Goal: Communication & Community: Answer question/provide support

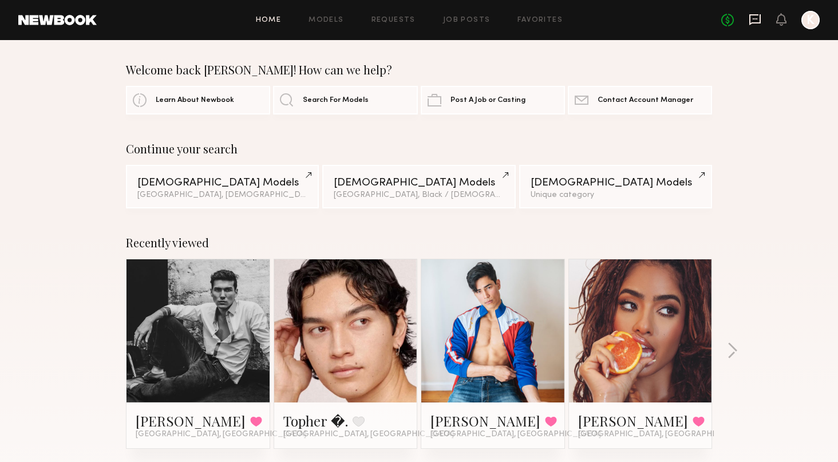
click at [758, 19] on icon at bounding box center [755, 19] width 13 height 13
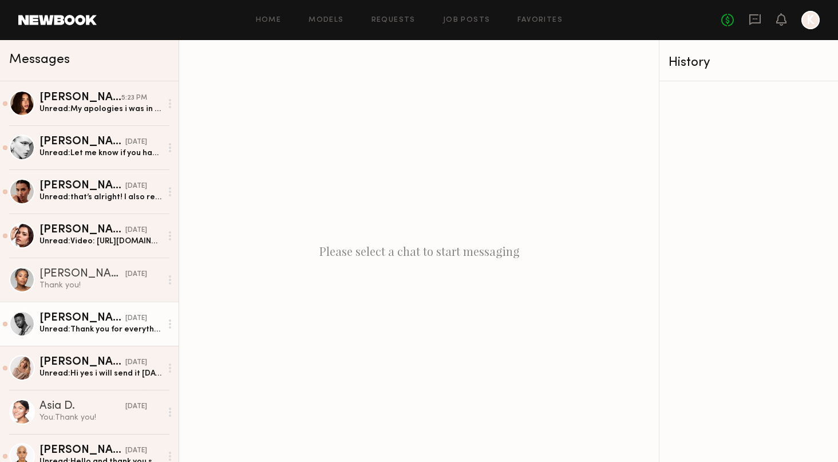
click at [119, 332] on div "Unread: Thank you for everything!" at bounding box center [101, 329] width 122 height 11
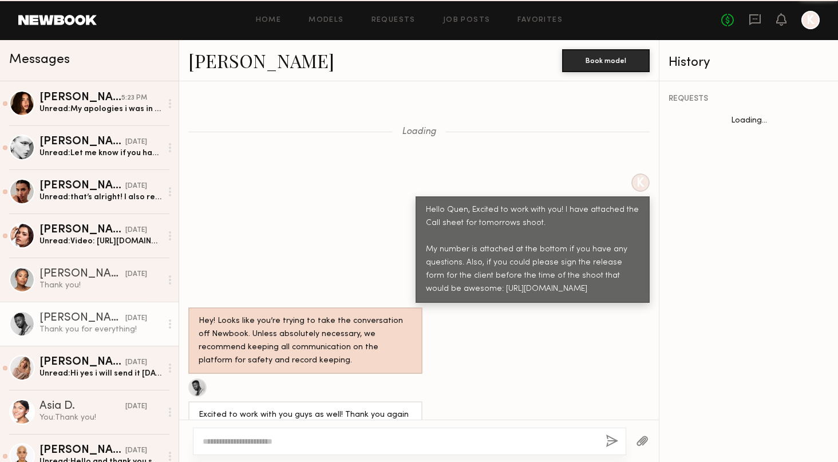
scroll to position [780, 0]
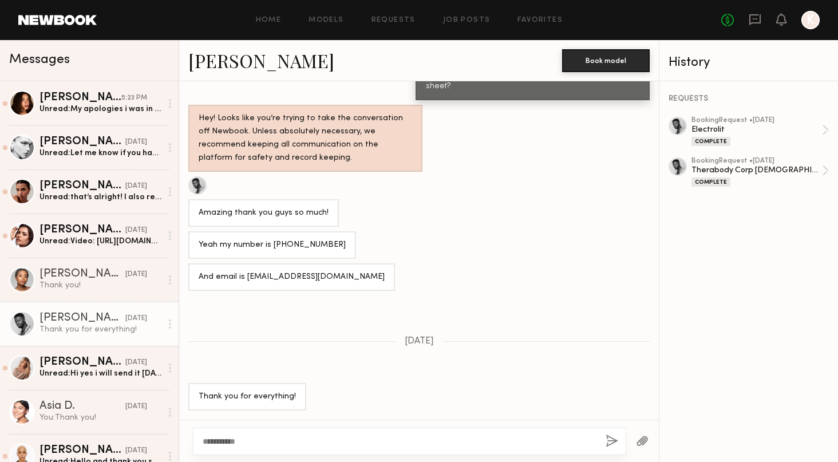
type textarea "**********"
click at [608, 443] on button "button" at bounding box center [612, 442] width 13 height 14
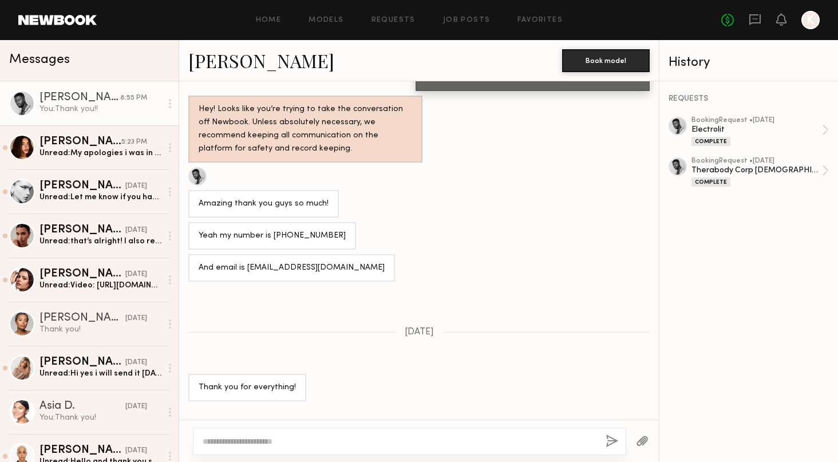
scroll to position [987, 0]
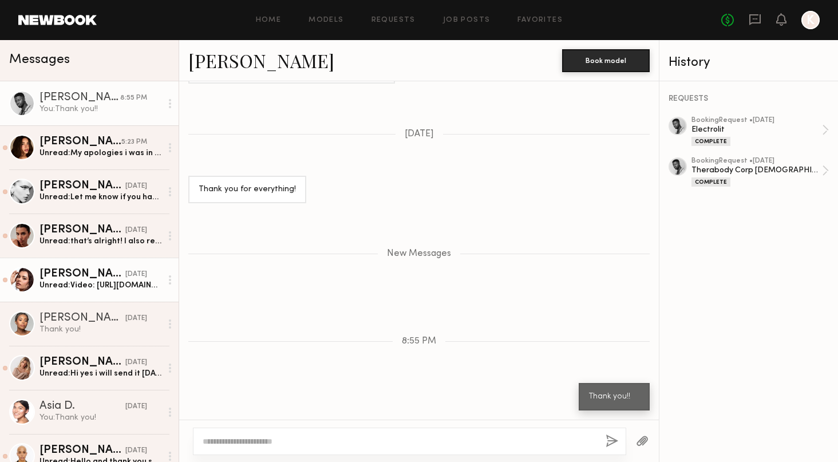
click at [128, 280] on div "Unread: Video: [URL][DOMAIN_NAME]" at bounding box center [101, 285] width 122 height 11
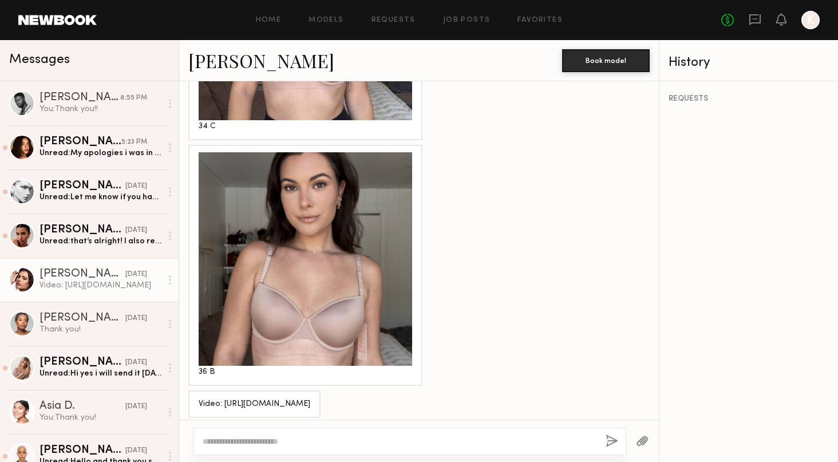
drag, startPoint x: 369, startPoint y: 397, endPoint x: 195, endPoint y: 373, distance: 175.7
click at [195, 391] on div "Video: [URL][DOMAIN_NAME]" at bounding box center [254, 404] width 132 height 27
copy div "[URL][DOMAIN_NAME]"
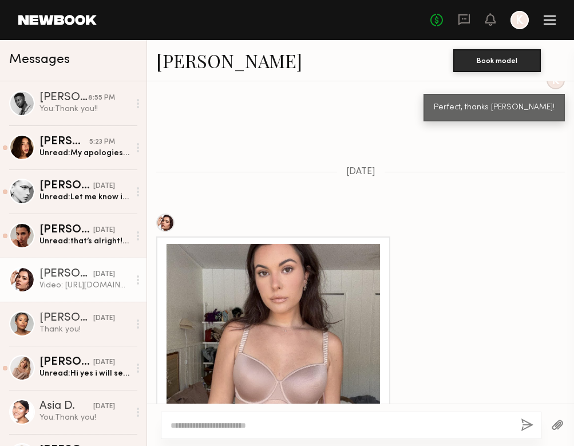
scroll to position [1140, 0]
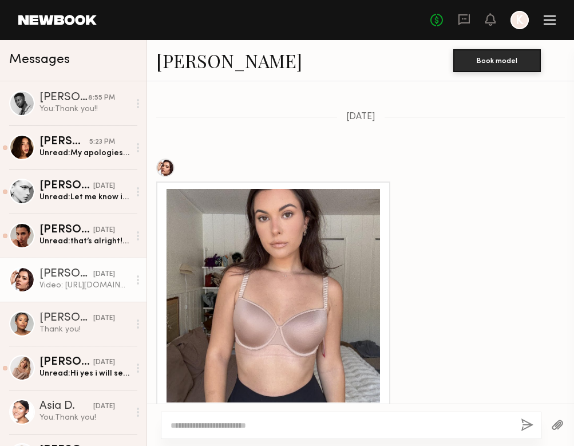
click at [285, 265] on div at bounding box center [274, 296] width 214 height 214
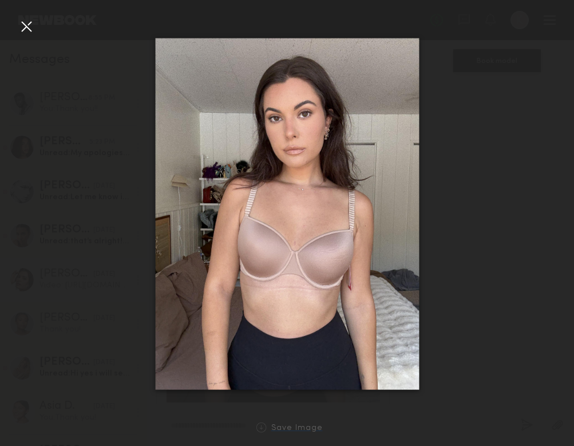
click at [271, 427] on link "Save Image" at bounding box center [287, 428] width 71 height 10
click at [452, 195] on div at bounding box center [287, 213] width 574 height 391
click at [26, 27] on div at bounding box center [26, 26] width 18 height 18
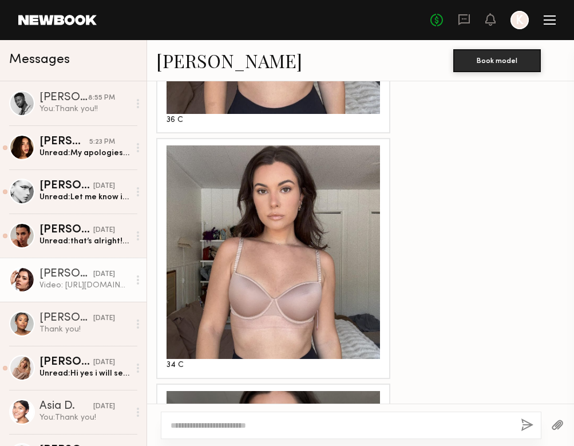
scroll to position [1439, 0]
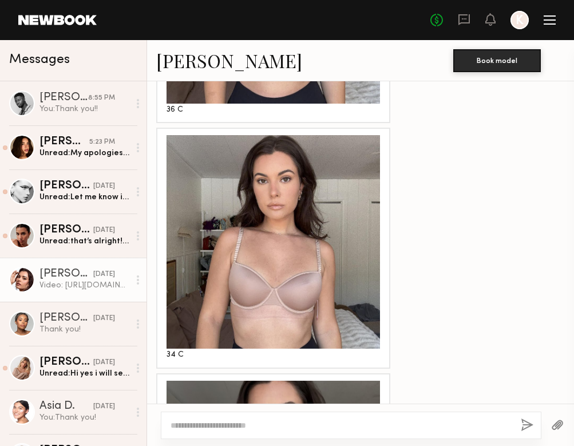
click at [330, 224] on div at bounding box center [274, 242] width 214 height 214
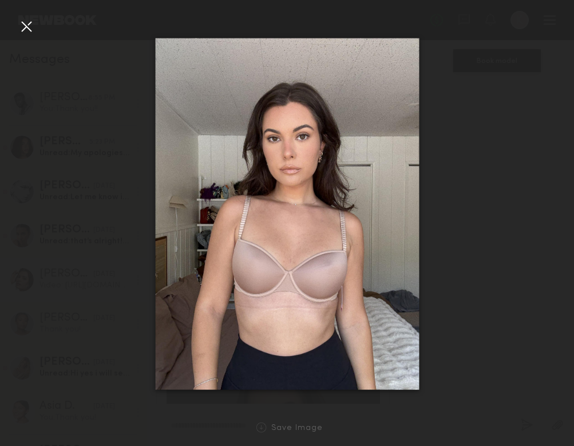
click at [501, 124] on div at bounding box center [287, 213] width 574 height 391
click at [34, 27] on div at bounding box center [26, 26] width 18 height 18
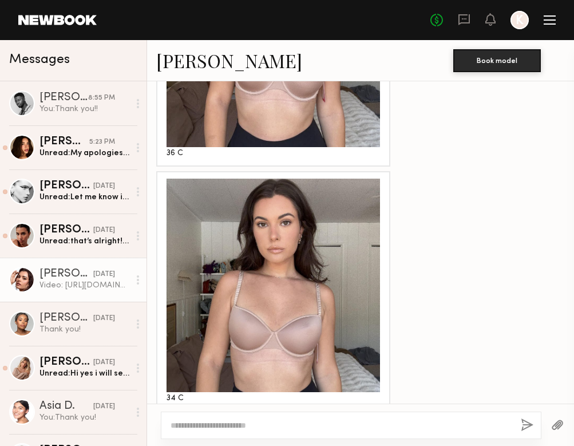
scroll to position [1432, 0]
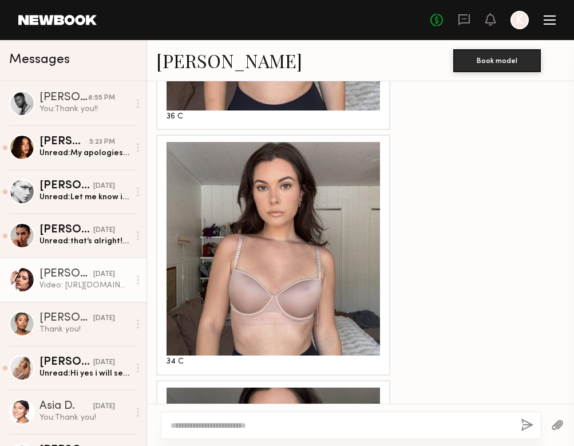
click at [310, 174] on div at bounding box center [274, 249] width 214 height 214
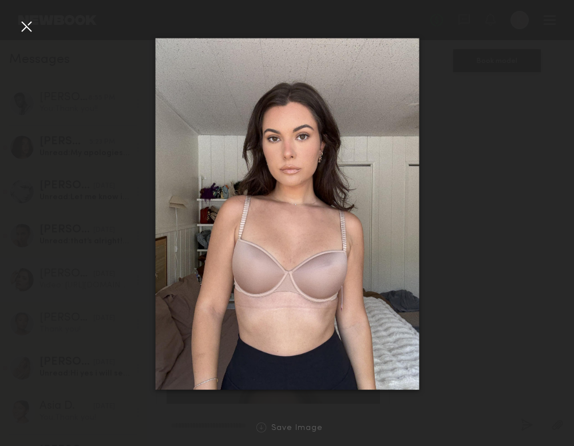
click at [32, 29] on div at bounding box center [26, 26] width 18 height 18
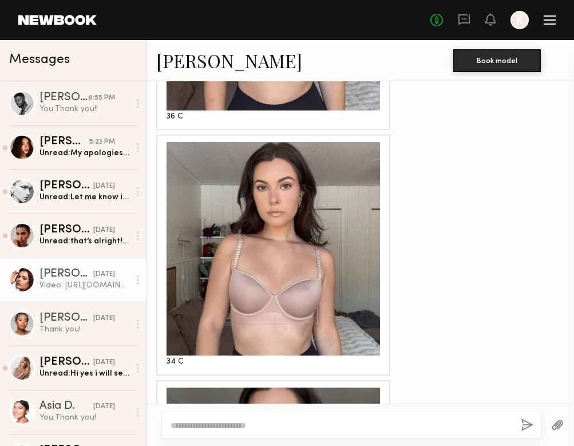
click at [316, 259] on div at bounding box center [274, 249] width 214 height 214
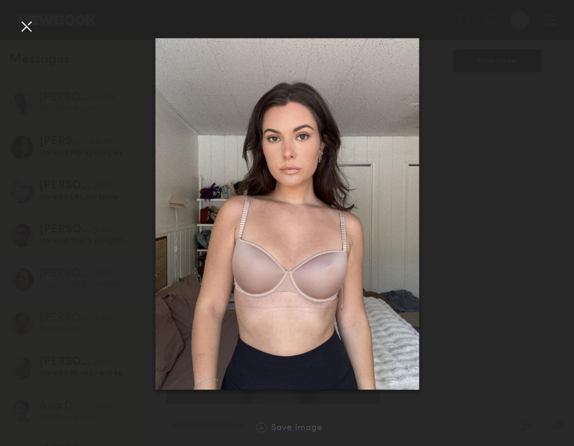
click at [296, 431] on div "Save Image" at bounding box center [297, 428] width 52 height 9
click at [22, 32] on div at bounding box center [26, 26] width 18 height 18
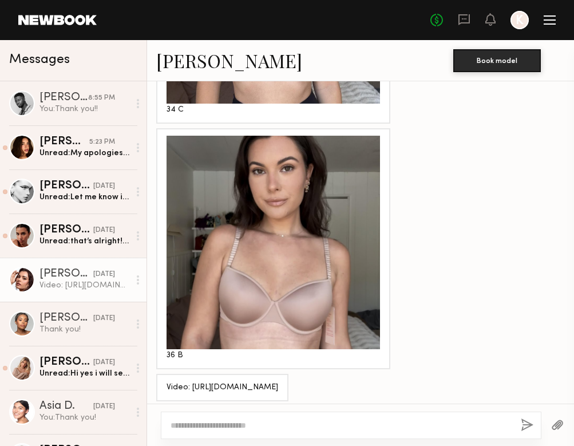
scroll to position [1683, 0]
click at [314, 226] on div at bounding box center [274, 243] width 214 height 214
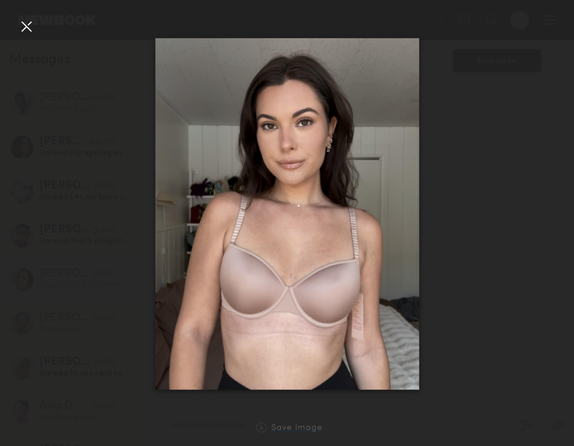
click at [305, 427] on div "Save Image" at bounding box center [297, 428] width 52 height 9
click at [282, 427] on div "Save Image" at bounding box center [297, 428] width 52 height 9
click at [305, 33] on div at bounding box center [287, 213] width 574 height 391
click at [30, 26] on div at bounding box center [26, 26] width 18 height 18
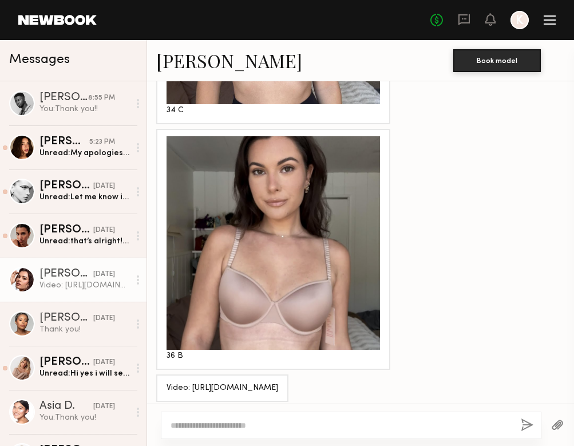
scroll to position [0, 0]
click at [249, 418] on div at bounding box center [351, 425] width 381 height 27
click at [249, 427] on textarea at bounding box center [341, 425] width 341 height 11
type textarea "**********"
click at [522, 428] on button "button" at bounding box center [527, 426] width 13 height 14
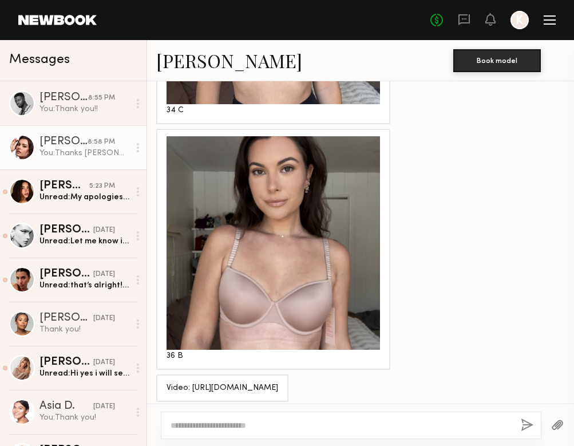
scroll to position [1803, 0]
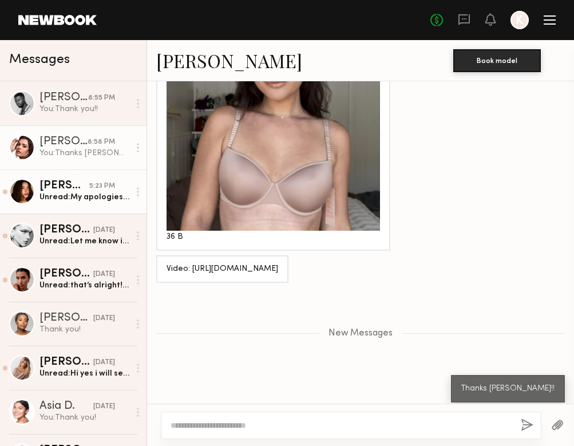
click at [104, 183] on div "5:23 PM" at bounding box center [102, 186] width 26 height 11
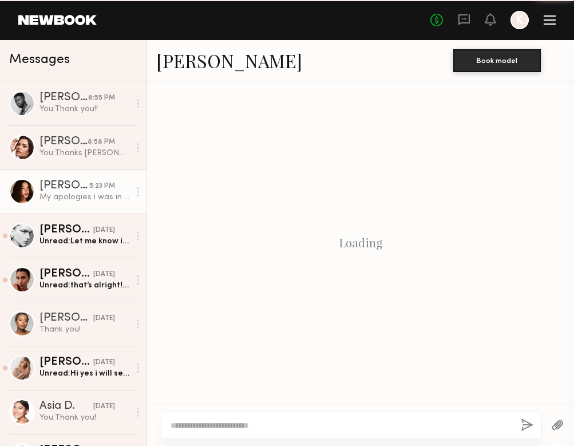
scroll to position [1455, 0]
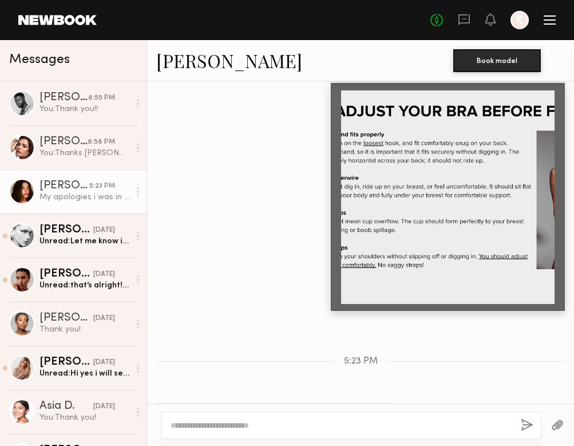
click at [188, 436] on div at bounding box center [351, 425] width 381 height 27
click at [201, 419] on div at bounding box center [351, 425] width 381 height 27
click at [201, 425] on textarea at bounding box center [341, 425] width 341 height 11
type textarea "**********"
click at [528, 424] on button "button" at bounding box center [527, 426] width 13 height 14
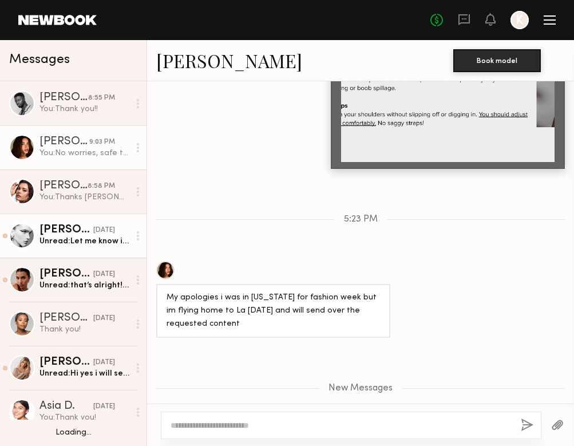
scroll to position [16, 0]
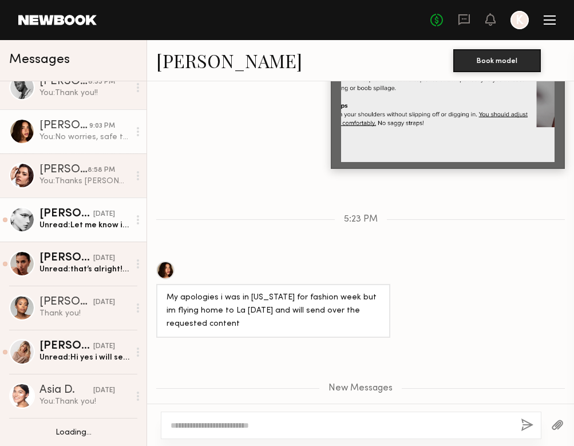
click at [81, 223] on div "Unread: Let me know if you have any issues opening! Thank you again 🤍" at bounding box center [85, 225] width 90 height 11
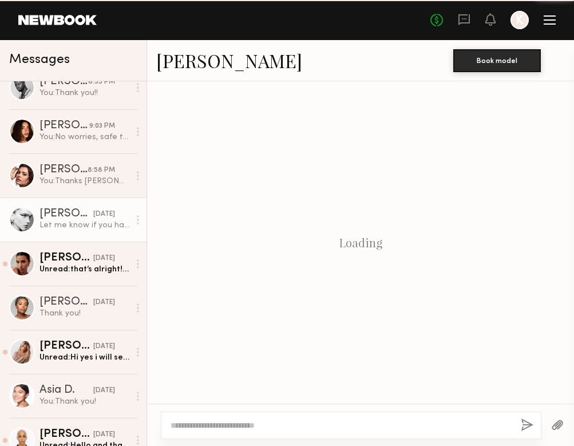
scroll to position [1705, 0]
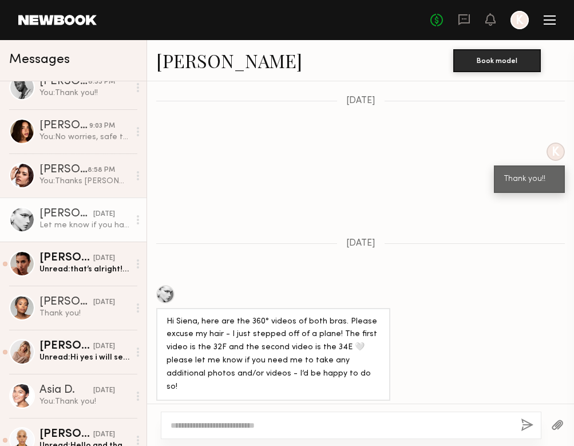
drag, startPoint x: 262, startPoint y: 341, endPoint x: 163, endPoint y: 326, distance: 100.1
click at [163, 405] on div "[URL][DOMAIN_NAME]" at bounding box center [209, 418] width 107 height 27
copy div "[URL][DOMAIN_NAME]"
click at [240, 425] on textarea at bounding box center [341, 425] width 341 height 11
type textarea "*"
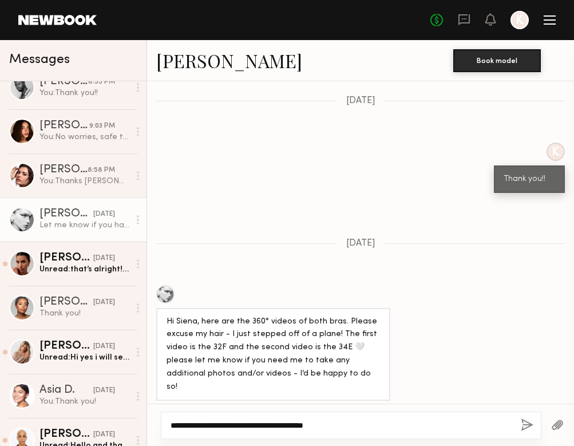
scroll to position [0, 0]
click at [260, 424] on textarea "**********" at bounding box center [341, 425] width 341 height 11
drag, startPoint x: 274, startPoint y: 424, endPoint x: 212, endPoint y: 425, distance: 62.4
click at [212, 425] on textarea "**********" at bounding box center [341, 425] width 341 height 11
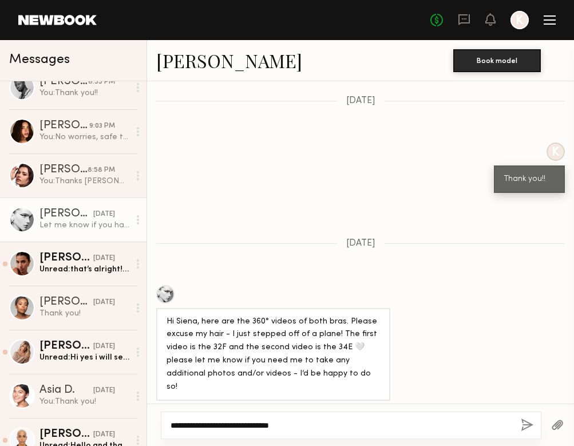
click at [309, 427] on textarea "**********" at bounding box center [341, 425] width 341 height 11
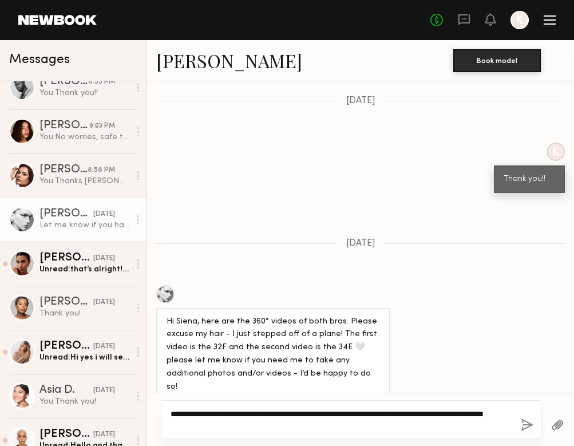
click at [344, 420] on textarea "**********" at bounding box center [341, 419] width 341 height 23
click at [344, 416] on textarea "**********" at bounding box center [341, 419] width 341 height 23
click at [372, 415] on textarea "**********" at bounding box center [341, 419] width 341 height 23
type textarea "**********"
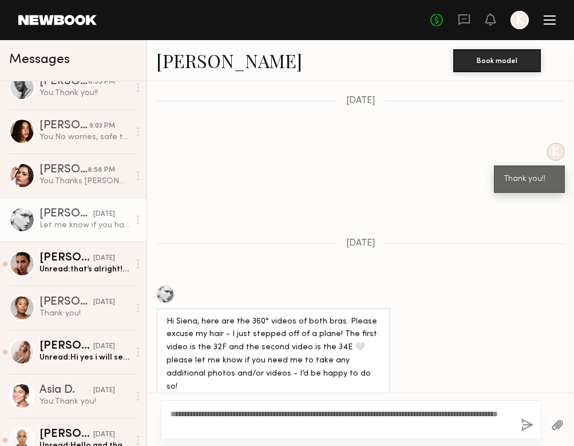
click at [522, 427] on button "button" at bounding box center [527, 426] width 13 height 14
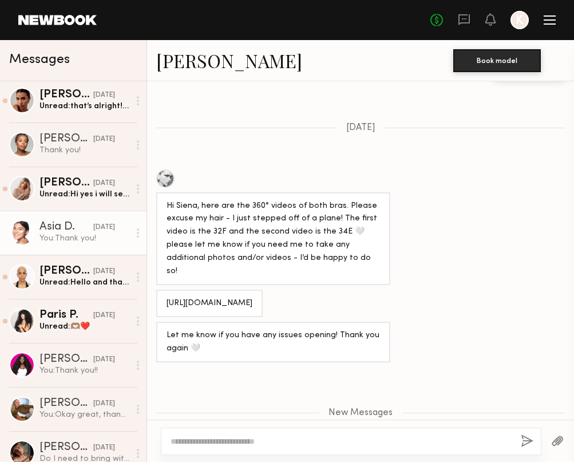
scroll to position [191, 0]
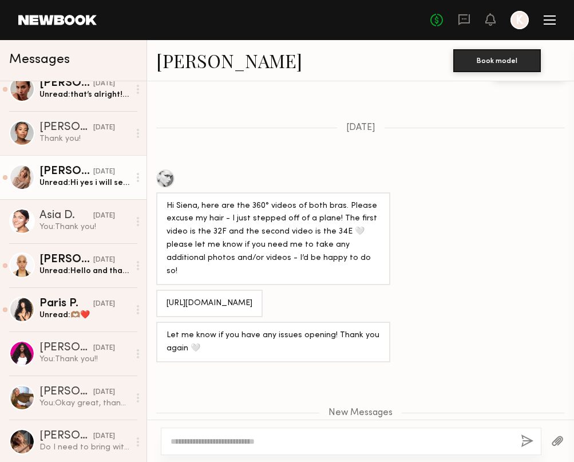
click at [77, 180] on div "Unread: Hi yes i will send it [DATE]" at bounding box center [85, 183] width 90 height 11
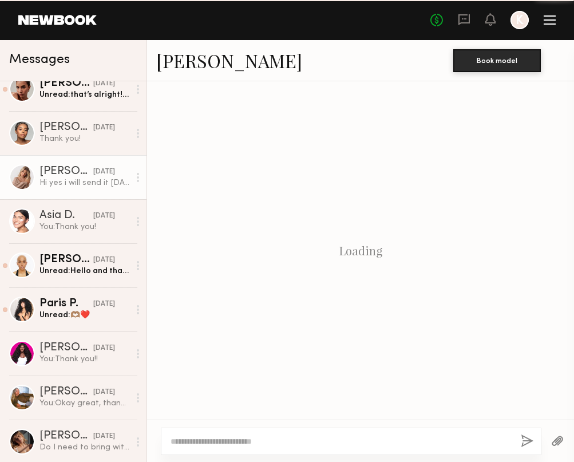
scroll to position [1327, 0]
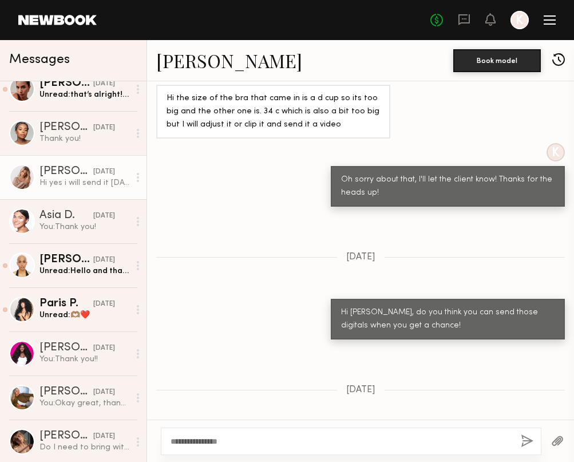
type textarea "**********"
click at [523, 440] on button "button" at bounding box center [527, 442] width 13 height 14
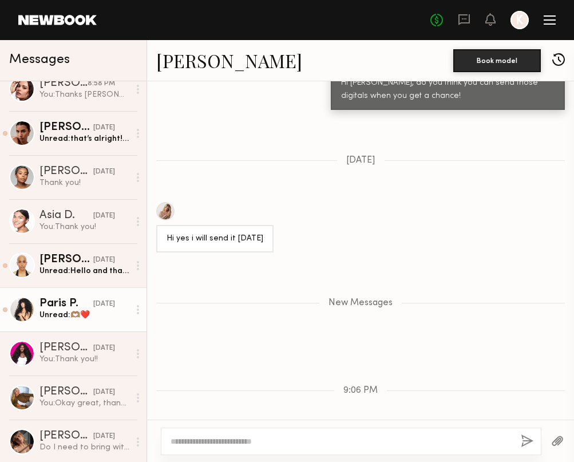
click at [105, 307] on div "[DATE]" at bounding box center [104, 304] width 22 height 11
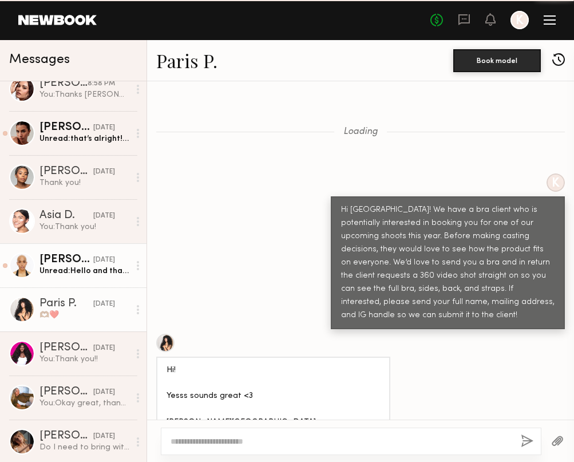
scroll to position [1339, 0]
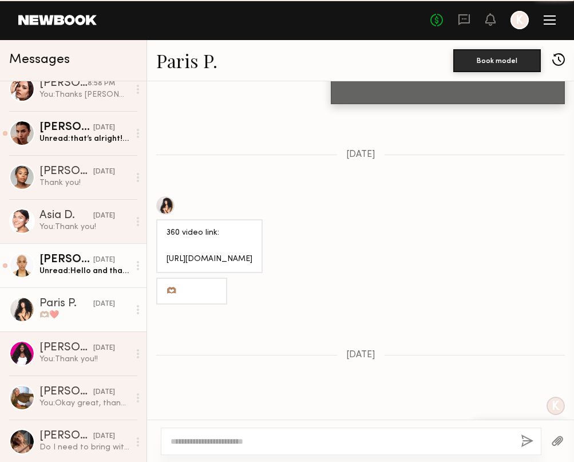
click at [102, 277] on link "[PERSON_NAME] [DATE] Unread: Hello and thank you so much. I’ll send over very s…" at bounding box center [73, 265] width 147 height 44
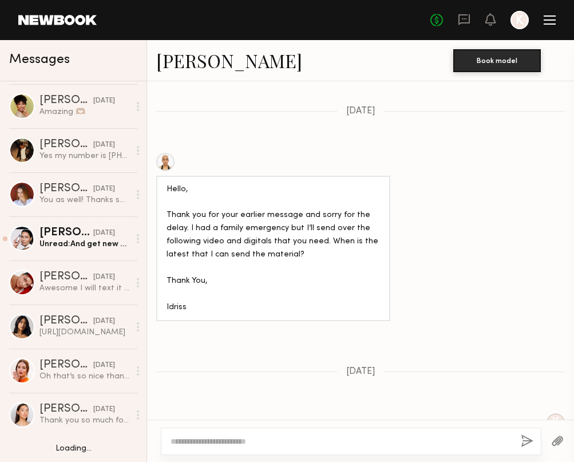
scroll to position [803, 0]
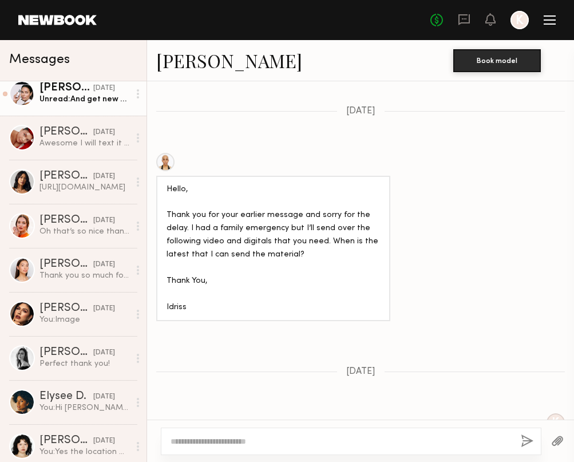
click at [89, 102] on div "Unread: And get new sizing?" at bounding box center [85, 99] width 90 height 11
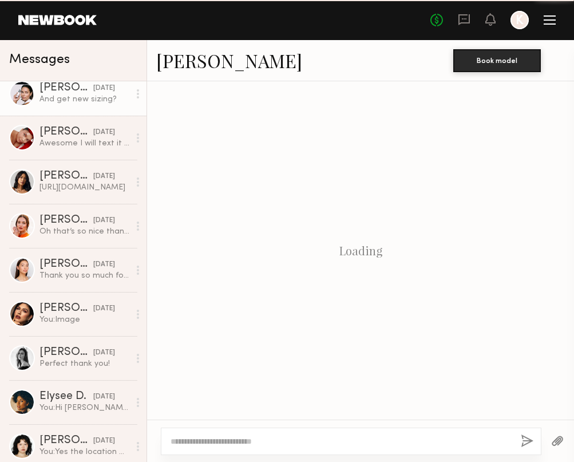
scroll to position [958, 0]
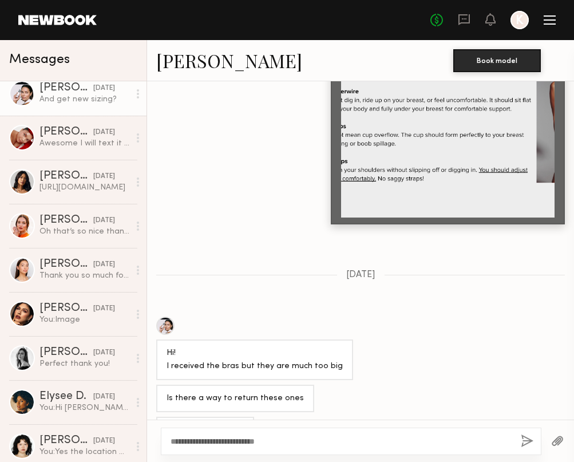
type textarea "**********"
click at [525, 439] on button "button" at bounding box center [527, 442] width 13 height 14
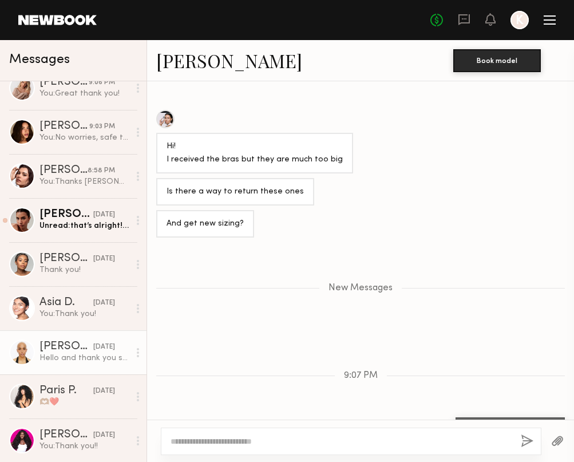
scroll to position [145, 0]
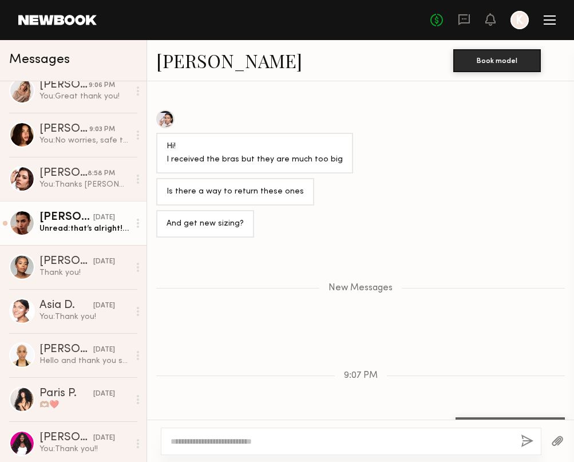
click at [97, 218] on div "[DATE]" at bounding box center [104, 217] width 22 height 11
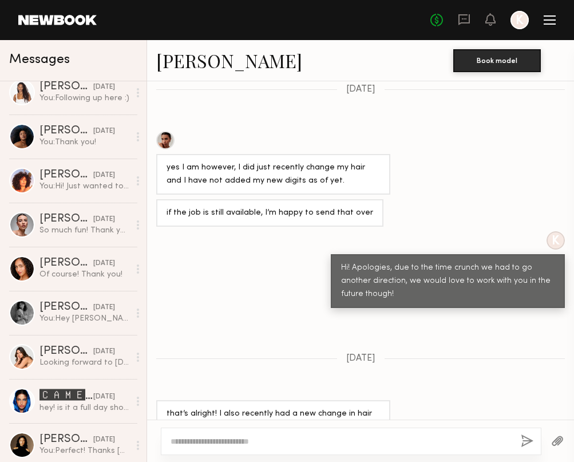
scroll to position [1748, 0]
